Goal: Check status

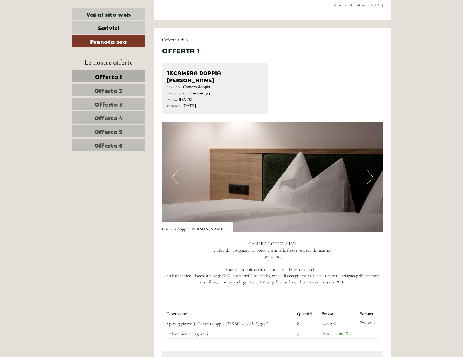
scroll to position [308, 0]
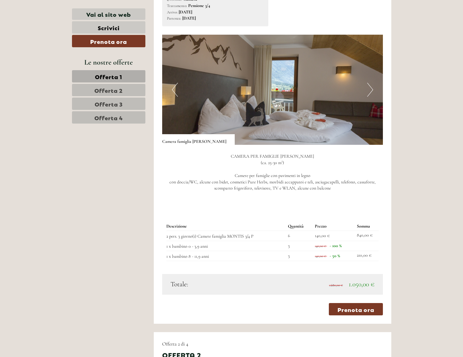
scroll to position [308, 0]
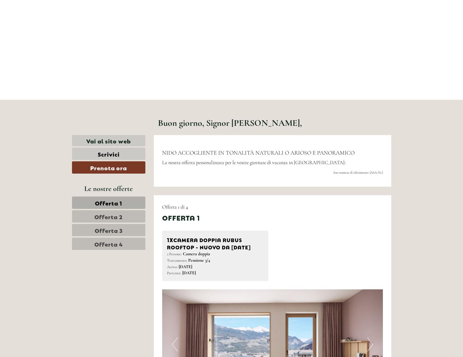
scroll to position [112, 0]
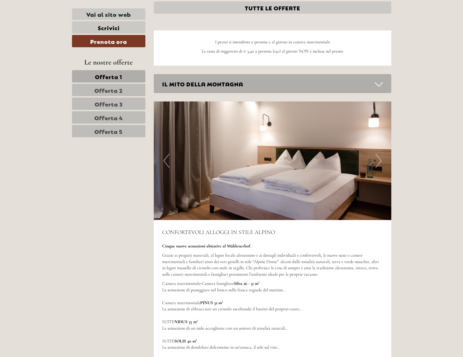
scroll to position [1679, 0]
